Goal: Check status: Check status

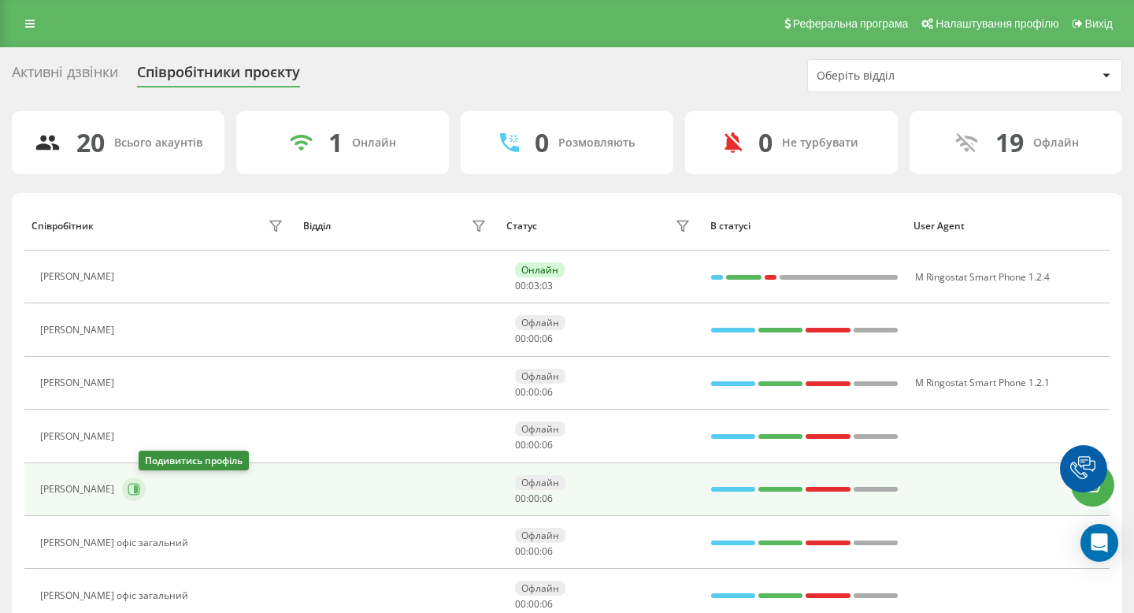
click at [140, 487] on icon at bounding box center [134, 489] width 13 height 13
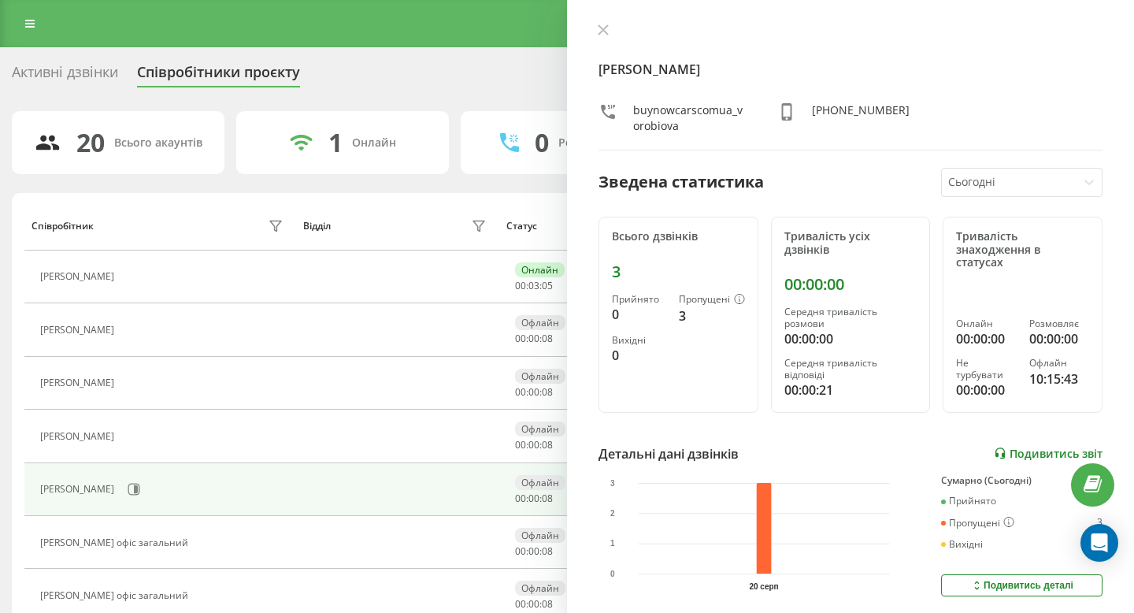
click at [1058, 447] on link "Подивитись звіт" at bounding box center [1048, 453] width 109 height 13
click at [32, 28] on icon at bounding box center [29, 23] width 9 height 11
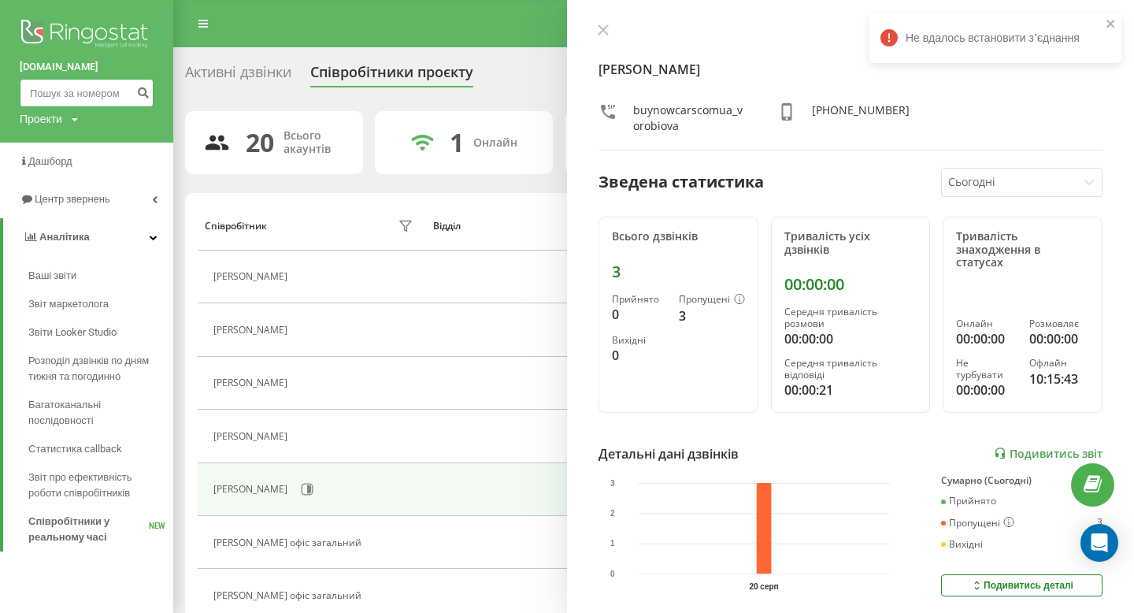
click at [82, 87] on input at bounding box center [87, 93] width 134 height 28
paste input "0672209994"
type input "0672209994"
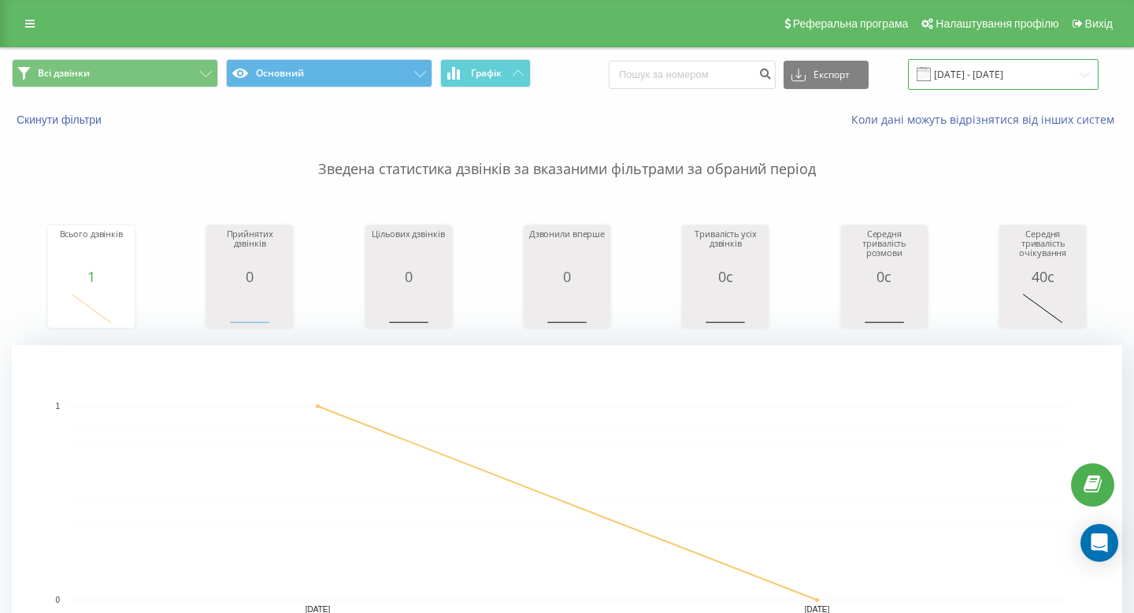
click at [954, 66] on input "[DATE] - [DATE]" at bounding box center [1003, 74] width 191 height 31
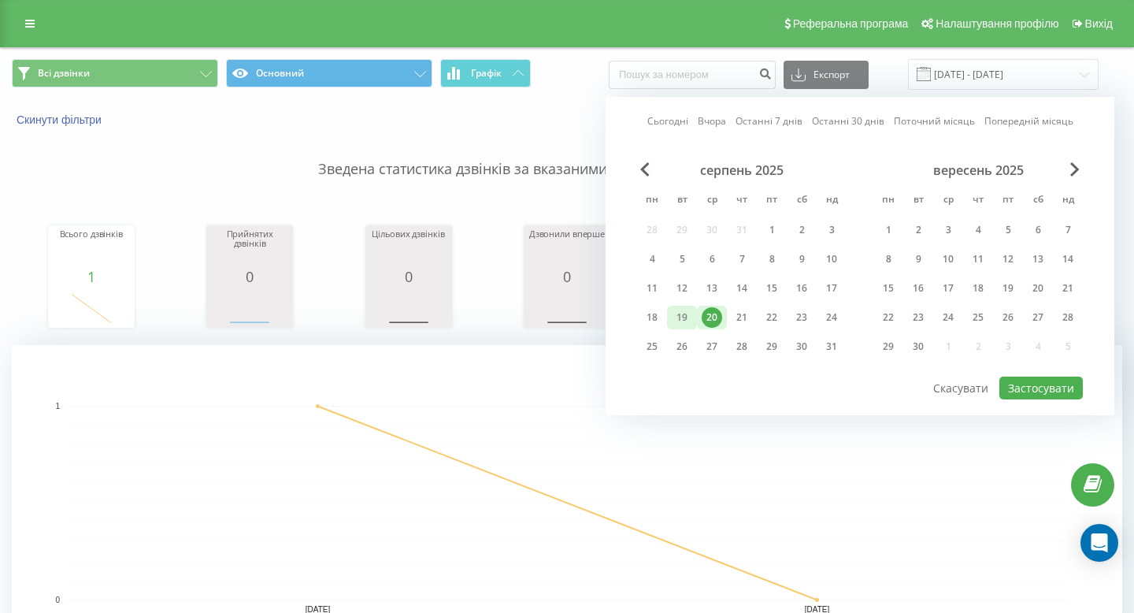
click at [689, 316] on div "19" at bounding box center [682, 317] width 20 height 20
click at [1040, 384] on button "Застосувати" at bounding box center [1040, 387] width 83 height 23
type input "[DATE] - [DATE]"
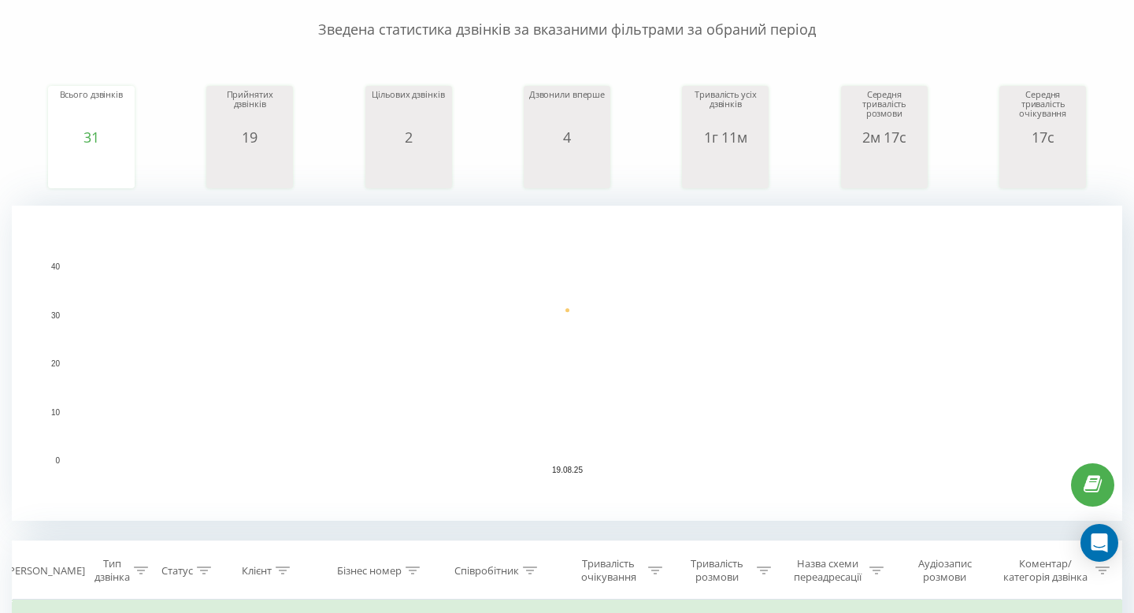
scroll to position [139, 0]
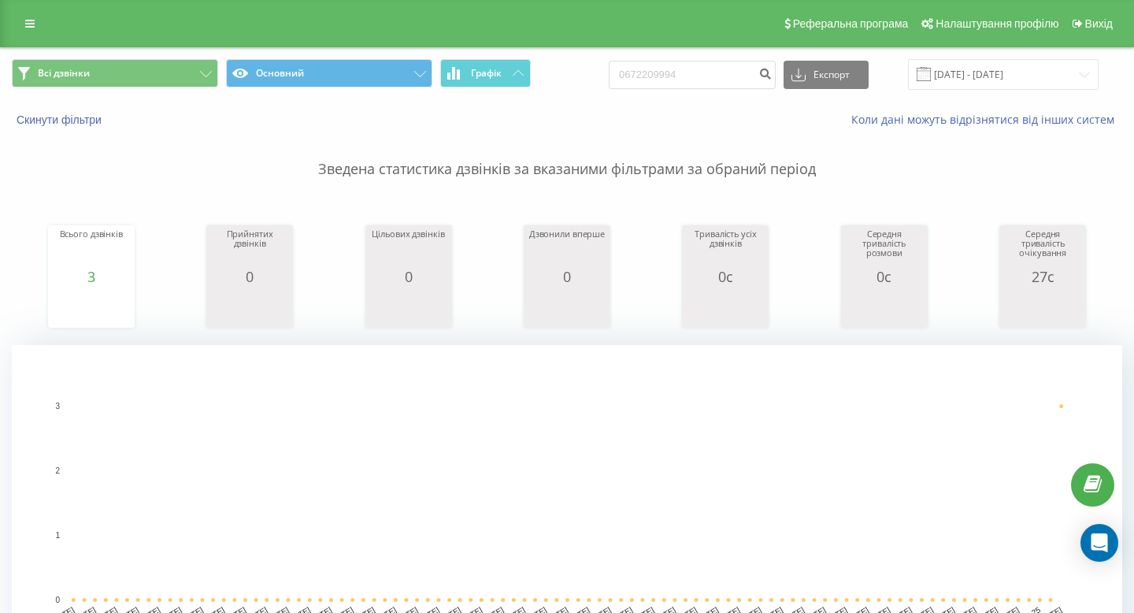
scroll to position [539, 0]
